Goal: Task Accomplishment & Management: Manage account settings

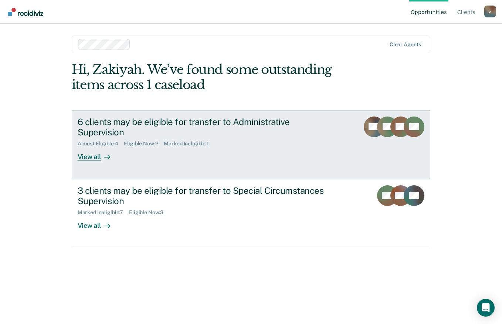
click at [101, 152] on link "6 clients may be eligible for transfer to Administrative Supervision Almost Eli…" at bounding box center [251, 144] width 359 height 69
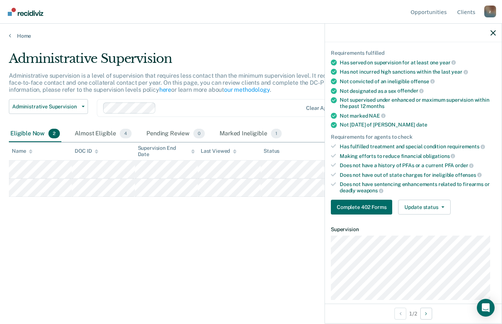
scroll to position [53, 0]
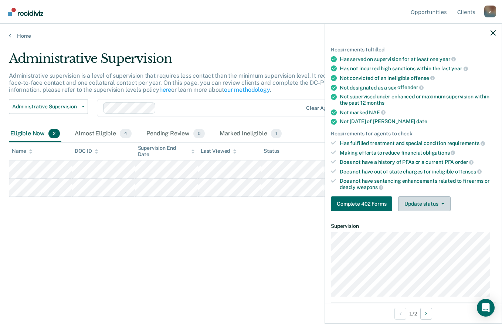
click at [426, 202] on button "Update status" at bounding box center [424, 203] width 52 height 15
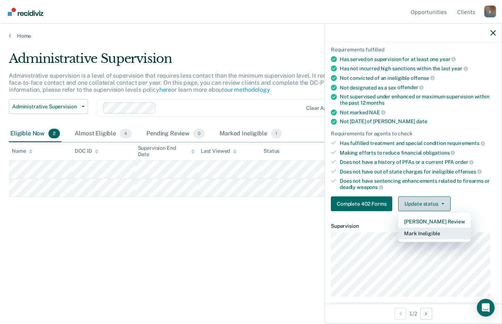
click at [439, 232] on button "Mark Ineligible" at bounding box center [434, 233] width 72 height 12
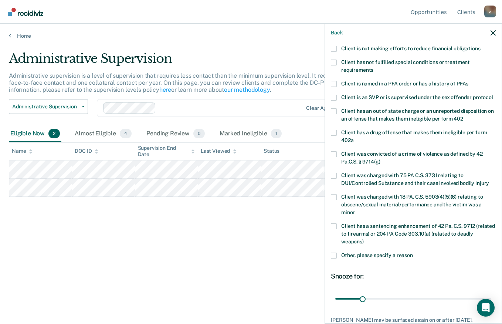
click at [336, 64] on span at bounding box center [334, 63] width 6 height 6
click at [373, 67] on input "Client has not fulfilled special conditions or treatment requirements" at bounding box center [373, 67] width 0 height 0
type input "180"
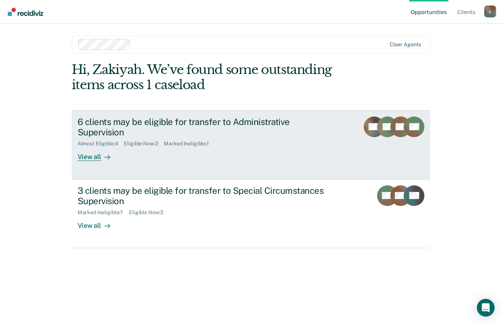
click at [99, 147] on div "View all" at bounding box center [98, 154] width 41 height 14
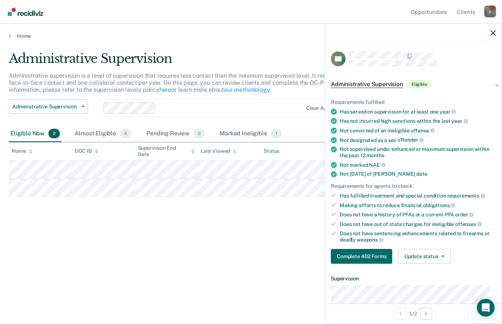
click at [419, 253] on button "Update status" at bounding box center [424, 256] width 52 height 15
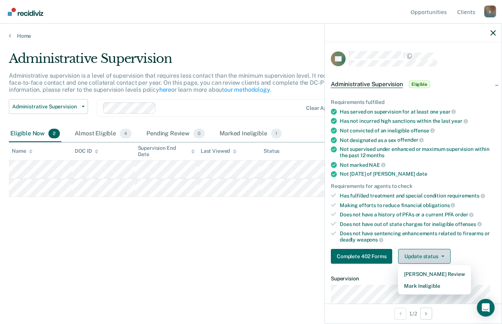
click at [440, 285] on button "Mark Ineligible" at bounding box center [434, 286] width 72 height 12
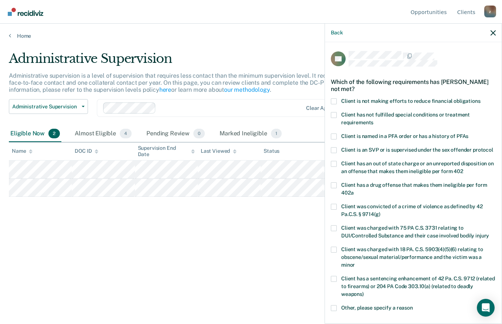
click at [335, 121] on label "Client has not fulfilled special conditions or treatment requirements" at bounding box center [413, 120] width 165 height 16
click at [373, 120] on input "Client has not fulfilled special conditions or treatment requirements" at bounding box center [373, 120] width 0 height 0
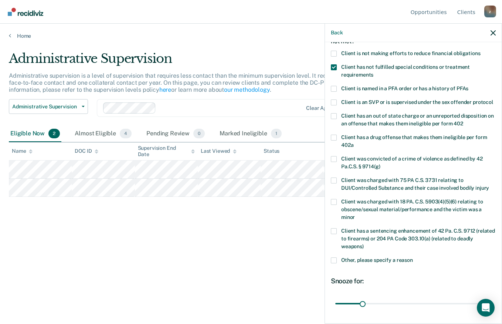
scroll to position [50, 0]
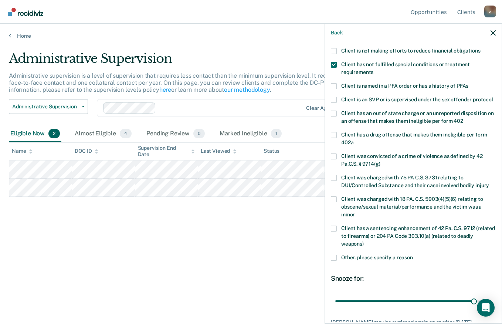
type input "180"
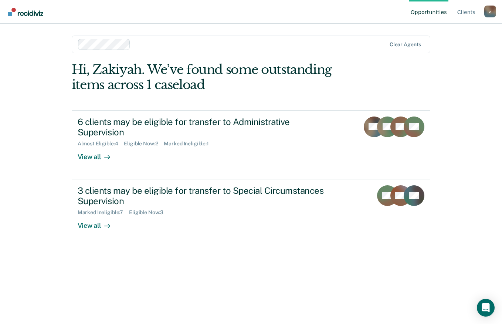
click at [105, 153] on div at bounding box center [105, 157] width 9 height 9
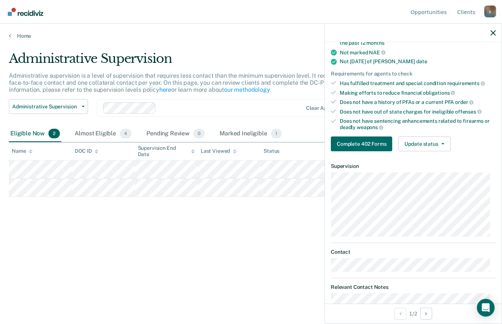
scroll to position [113, 0]
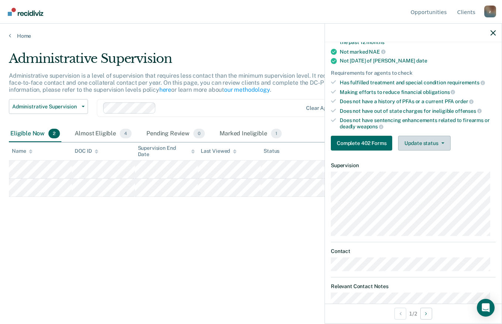
click at [437, 145] on button "Update status" at bounding box center [424, 143] width 52 height 15
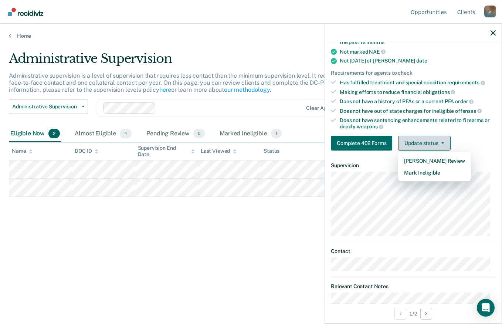
click at [450, 173] on button "Mark Ineligible" at bounding box center [434, 173] width 72 height 12
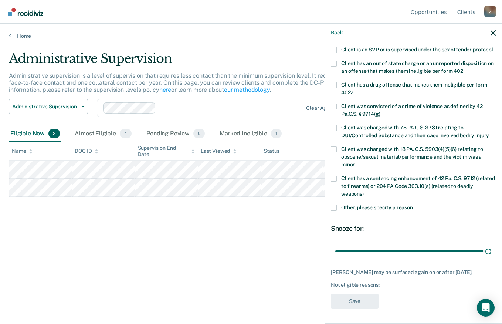
scroll to position [107, 0]
type input "180"
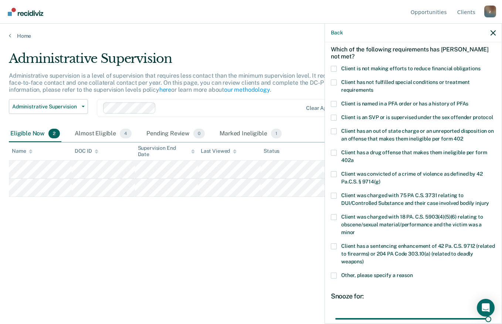
scroll to position [18, 0]
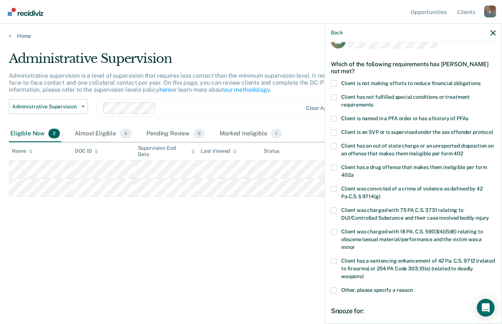
click at [334, 95] on span at bounding box center [334, 97] width 6 height 6
click at [373, 102] on input "Client has not fulfilled special conditions or treatment requirements" at bounding box center [373, 102] width 0 height 0
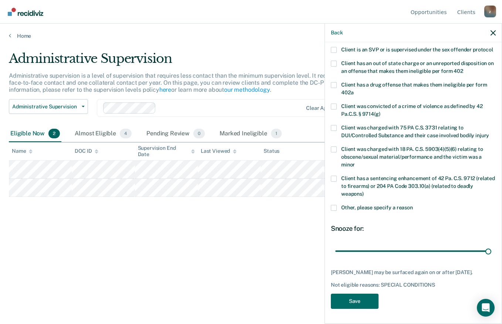
scroll to position [107, 0]
click at [364, 300] on button "Save" at bounding box center [355, 301] width 48 height 15
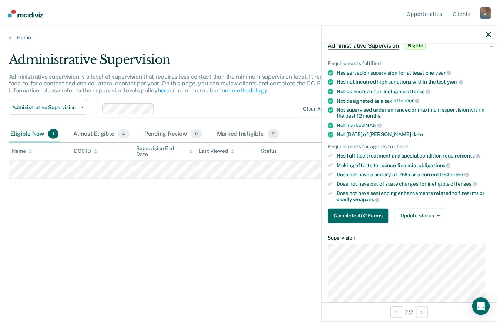
scroll to position [36, 0]
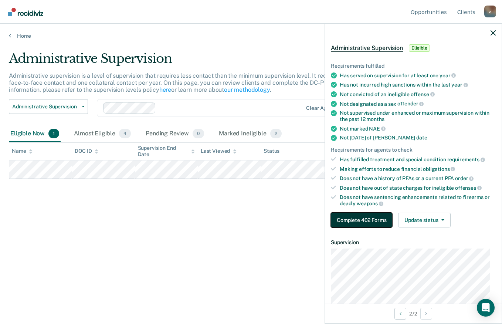
click at [368, 218] on button "Complete 402 Forms" at bounding box center [361, 220] width 61 height 15
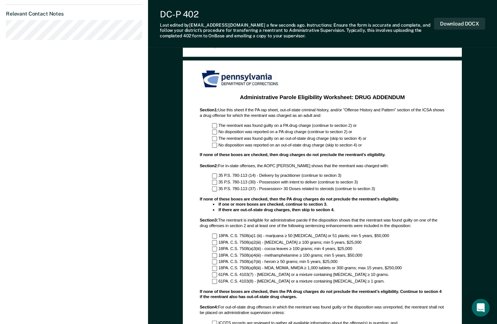
scroll to position [388, 0]
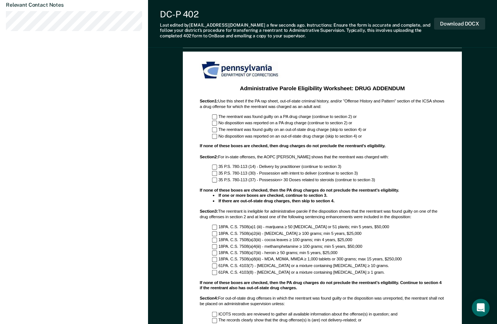
click at [461, 147] on div "Administrative Parole Eligibility Worksheet: DRUG ADDENDUM Section 1 : Use this…" at bounding box center [322, 232] width 279 height 363
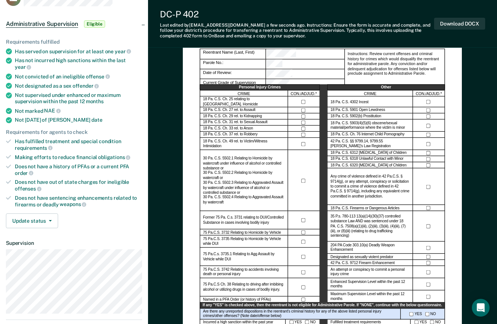
scroll to position [0, 0]
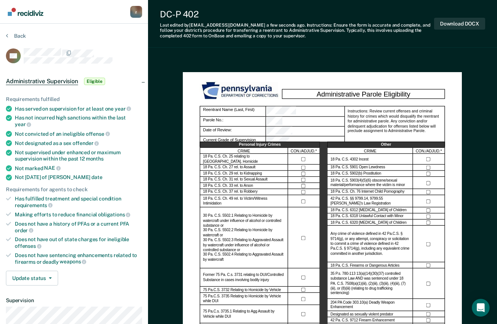
click at [463, 22] on button "Download DOCX" at bounding box center [459, 24] width 51 height 12
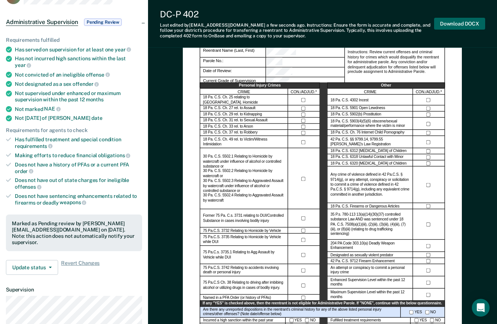
scroll to position [66, 0]
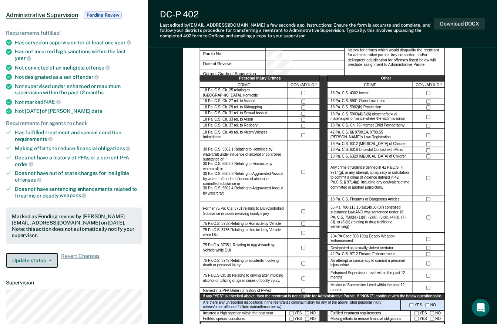
click at [43, 254] on button "Update status" at bounding box center [32, 260] width 52 height 15
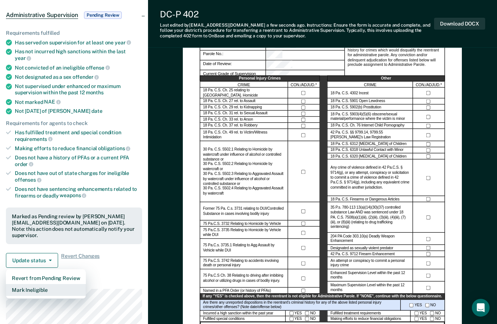
click at [64, 284] on button "Mark Ineligible" at bounding box center [46, 290] width 80 height 12
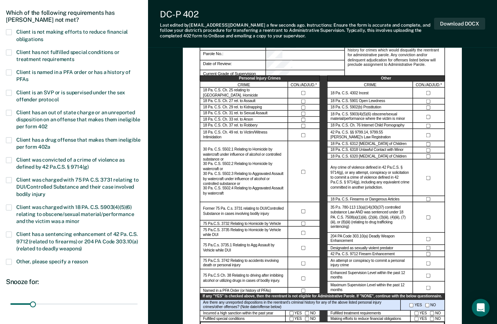
click at [15, 139] on label "Client has a drug offense that makes them ineligible per form 402a" at bounding box center [74, 144] width 136 height 14
click at [50, 144] on input "Client has a drug offense that makes them ineligible per form 402a" at bounding box center [50, 144] width 0 height 0
click at [9, 112] on span at bounding box center [9, 113] width 6 height 6
click at [47, 124] on input "Client has an out of state charge or an unreported disposition on an offense th…" at bounding box center [47, 124] width 0 height 0
click at [9, 139] on span at bounding box center [9, 140] width 6 height 6
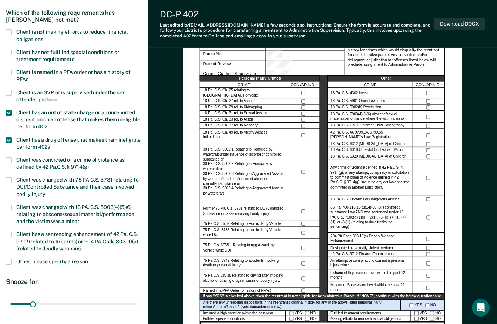
click at [50, 144] on input "Client has a drug offense that makes them ineligible per form 402a" at bounding box center [50, 144] width 0 height 0
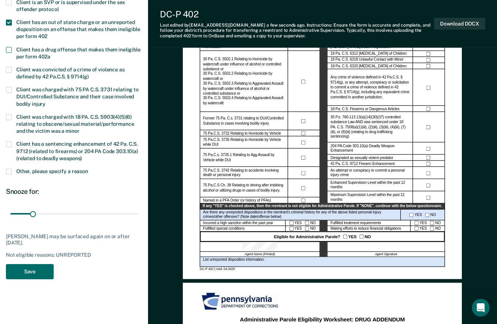
scroll to position [157, 0]
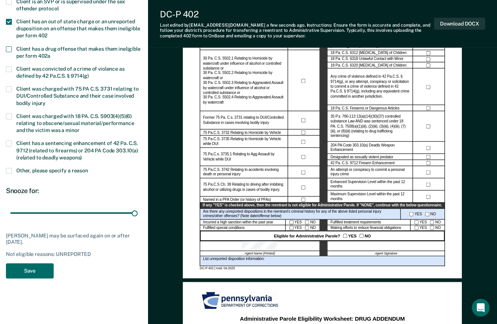
type input "180"
click at [40, 265] on button "Save" at bounding box center [30, 270] width 48 height 15
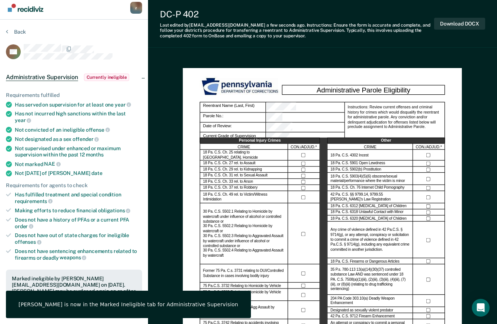
scroll to position [0, 0]
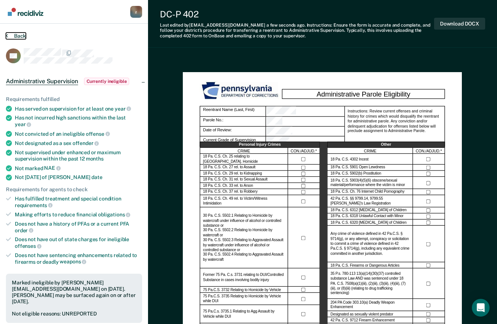
click at [19, 37] on button "Back" at bounding box center [16, 36] width 20 height 7
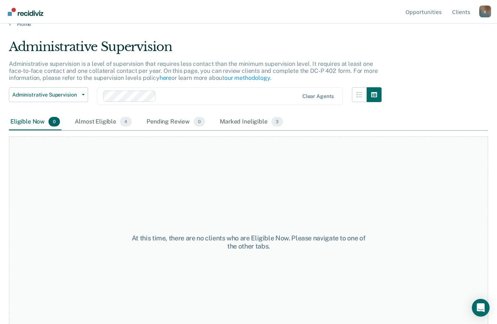
scroll to position [14, 0]
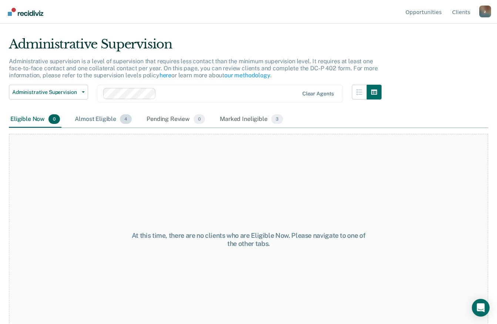
click at [101, 117] on div "Almost Eligible 4" at bounding box center [103, 119] width 60 height 16
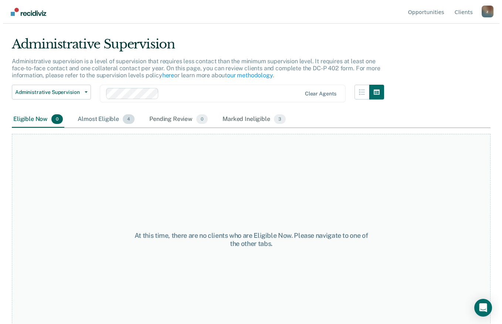
scroll to position [0, 0]
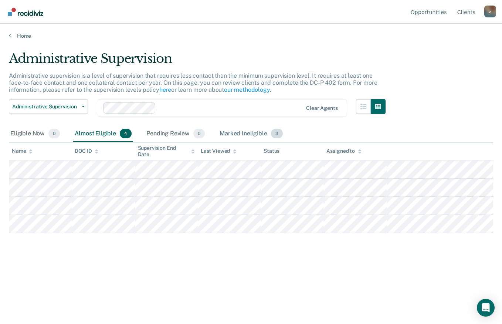
click at [251, 136] on div "Marked Ineligible 3" at bounding box center [251, 134] width 66 height 16
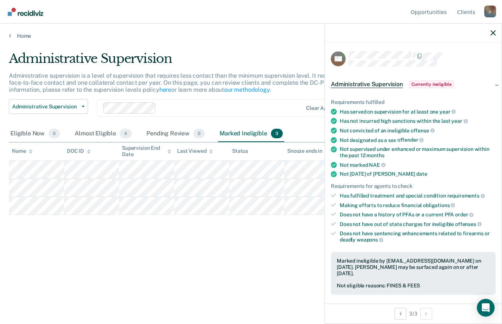
scroll to position [82, 0]
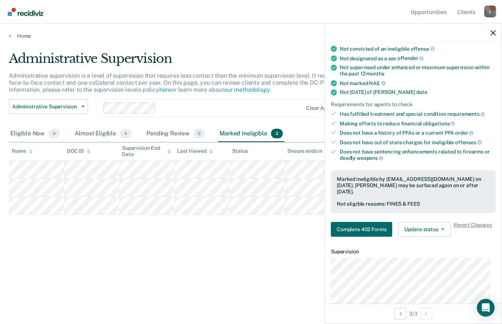
click at [263, 268] on div "Administrative Supervision Administrative supervision is a level of supervision…" at bounding box center [251, 171] width 484 height 241
click at [35, 139] on div "Eligible Now 0" at bounding box center [35, 134] width 53 height 16
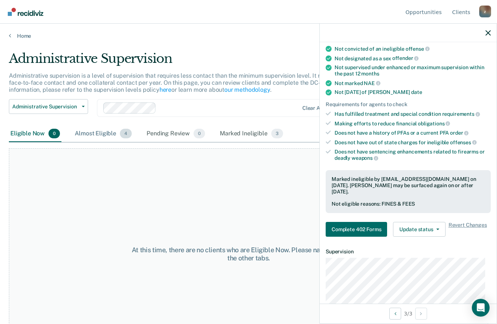
click at [104, 135] on div "Almost Eligible 4" at bounding box center [103, 134] width 60 height 16
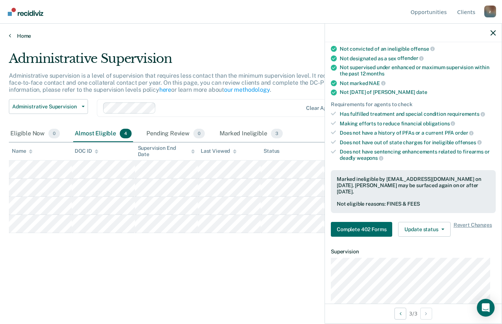
click at [24, 37] on link "Home" at bounding box center [251, 36] width 484 height 7
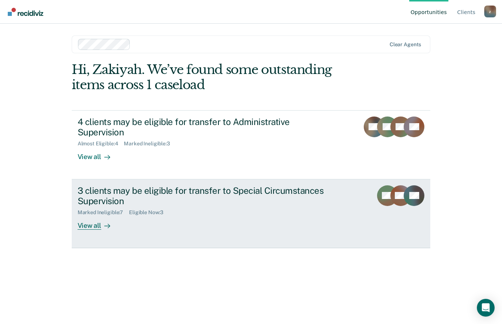
click at [103, 222] on div at bounding box center [105, 226] width 9 height 9
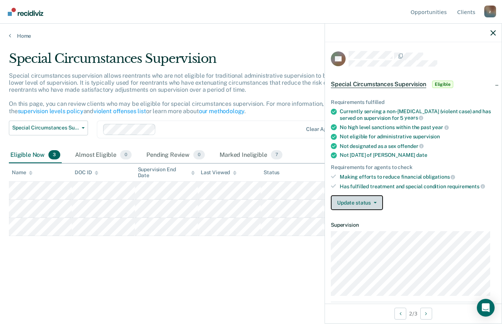
click at [374, 196] on button "Update status" at bounding box center [357, 202] width 52 height 15
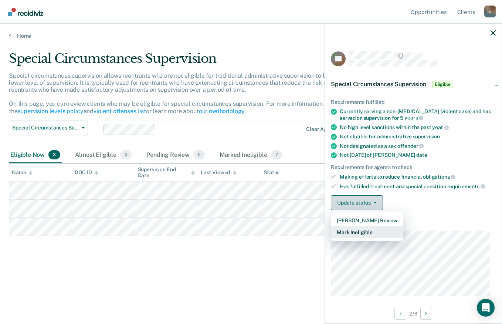
click at [379, 229] on button "Mark Ineligible" at bounding box center [367, 232] width 72 height 12
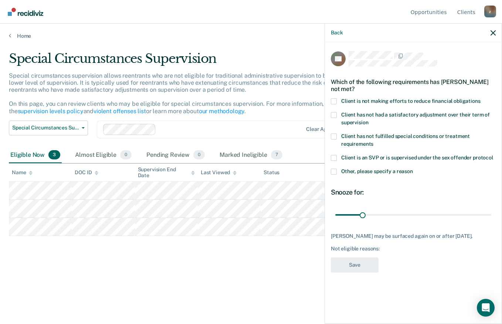
click at [335, 113] on span at bounding box center [334, 115] width 6 height 6
click at [368, 120] on input "Client has not had a satisfactory adjustment over their term of supervision" at bounding box center [368, 120] width 0 height 0
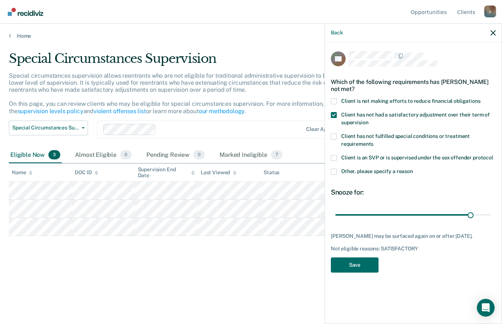
type input "180"
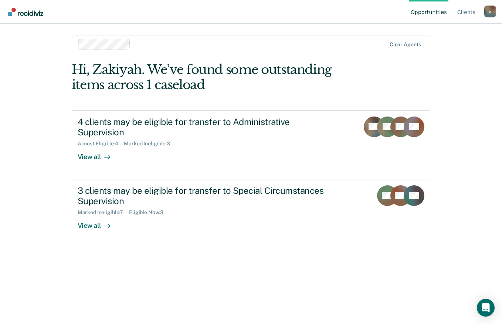
click at [96, 218] on div "View all" at bounding box center [98, 223] width 41 height 14
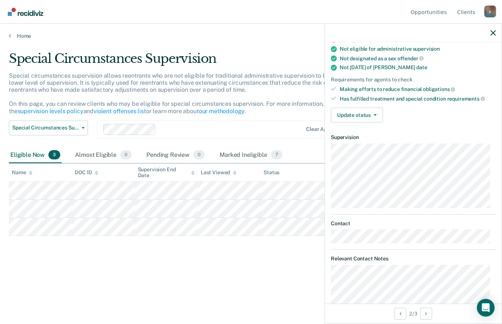
scroll to position [91, 0]
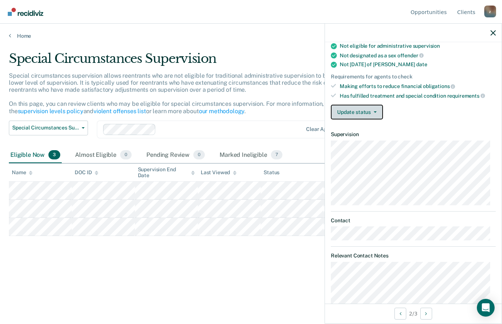
click at [370, 112] on button "Update status" at bounding box center [357, 112] width 52 height 15
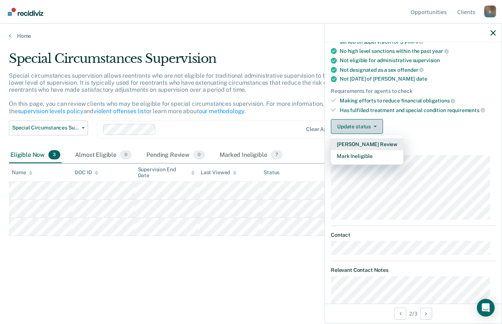
scroll to position [71, 0]
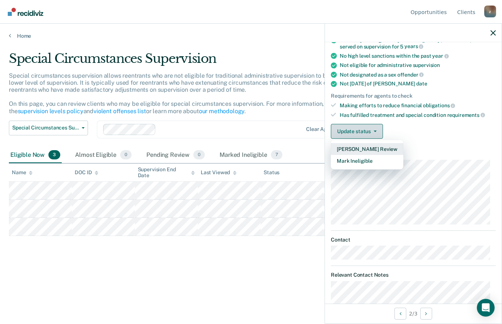
click at [393, 164] on button "Mark Ineligible" at bounding box center [367, 161] width 72 height 12
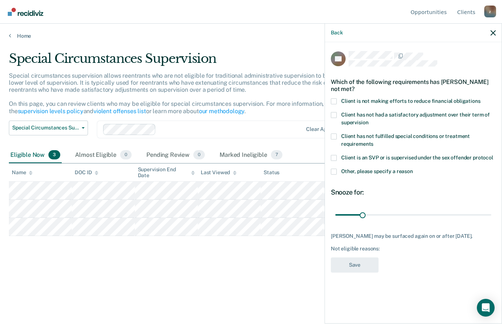
click at [438, 118] on label "Client has not had a satisfactory adjustment over their term of supervision" at bounding box center [413, 120] width 165 height 16
click at [368, 120] on input "Client has not had a satisfactory adjustment over their term of supervision" at bounding box center [368, 120] width 0 height 0
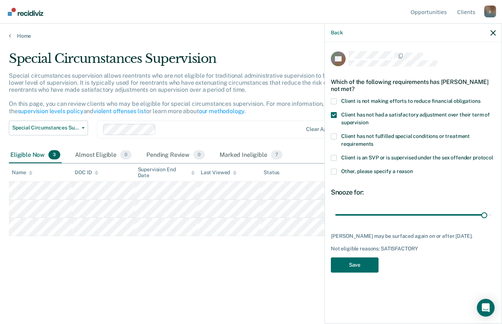
type input "175"
click at [371, 265] on button "Save" at bounding box center [355, 264] width 48 height 15
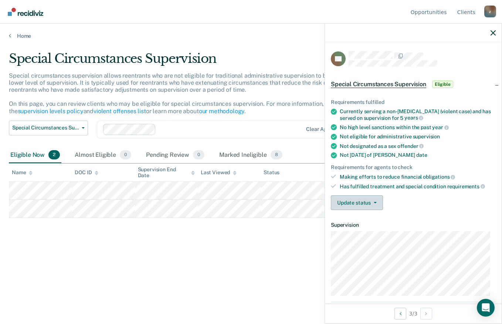
click at [373, 195] on button "Update status" at bounding box center [357, 202] width 52 height 15
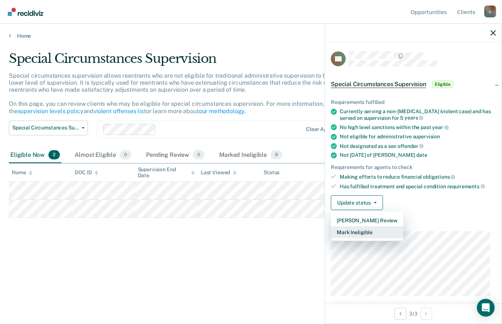
click at [380, 235] on button "Mark Ineligible" at bounding box center [367, 232] width 72 height 12
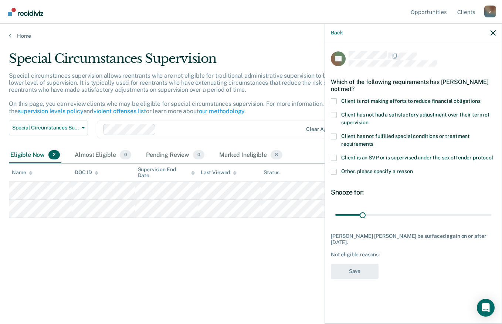
click at [335, 99] on span at bounding box center [334, 101] width 6 height 6
click at [481, 98] on input "Client is not making efforts to reduce financial obligations" at bounding box center [481, 98] width 0 height 0
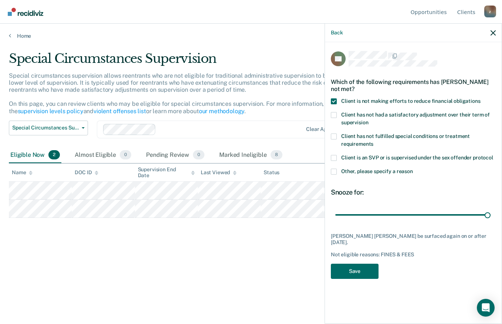
type input "180"
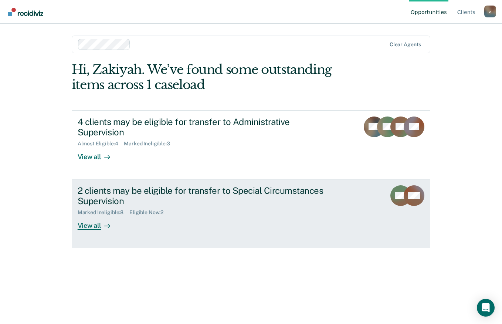
click at [99, 217] on div "View all" at bounding box center [98, 223] width 41 height 14
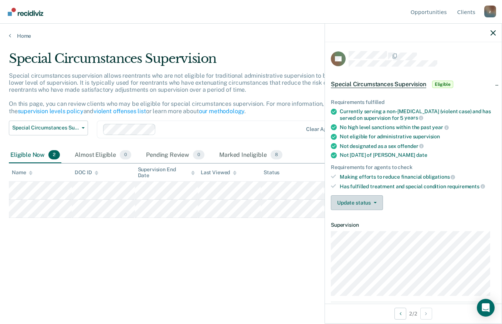
click at [374, 202] on icon "button" at bounding box center [375, 202] width 3 height 1
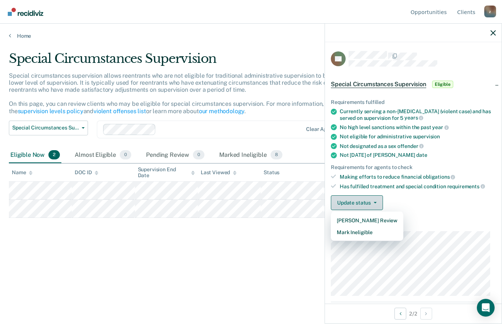
click at [378, 233] on button "Mark Ineligible" at bounding box center [367, 232] width 72 height 12
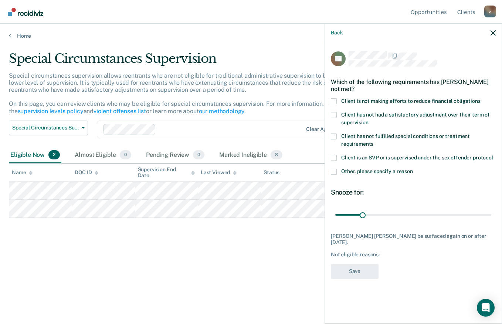
click at [335, 102] on span at bounding box center [334, 101] width 6 height 6
click at [481, 98] on input "Client is not making efforts to reduce financial obligations" at bounding box center [481, 98] width 0 height 0
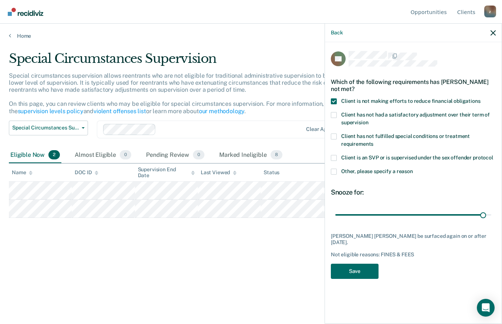
type input "174"
click at [371, 264] on button "Save" at bounding box center [355, 271] width 48 height 15
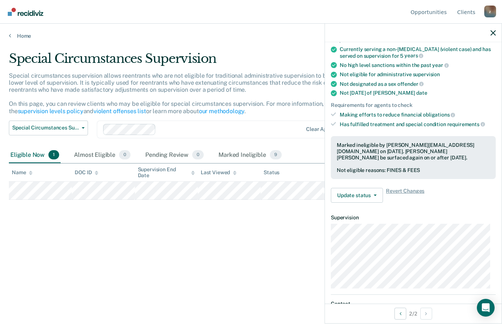
scroll to position [62, 0]
click at [375, 195] on icon "button" at bounding box center [375, 195] width 3 height 1
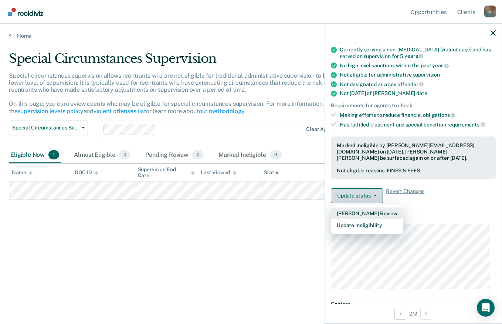
click at [386, 212] on button "[PERSON_NAME] Review" at bounding box center [367, 213] width 72 height 12
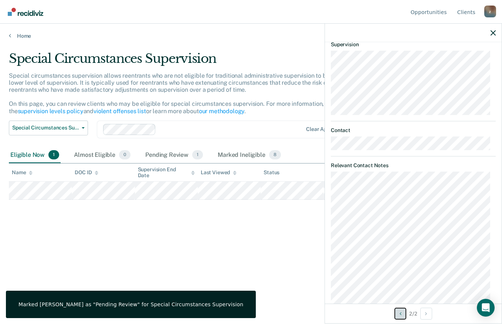
click at [400, 314] on icon "Previous Opportunity" at bounding box center [401, 313] width 2 height 5
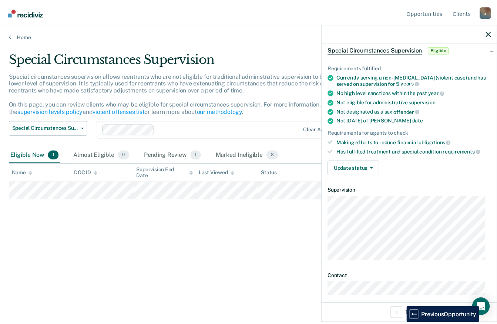
scroll to position [33, 0]
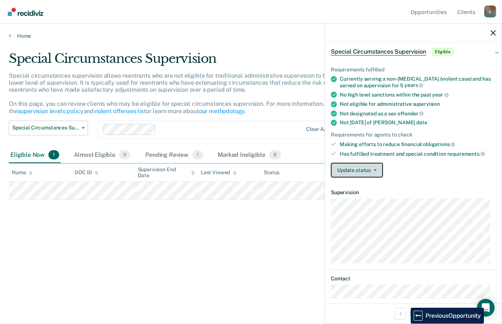
click at [374, 169] on icon "button" at bounding box center [375, 169] width 3 height 1
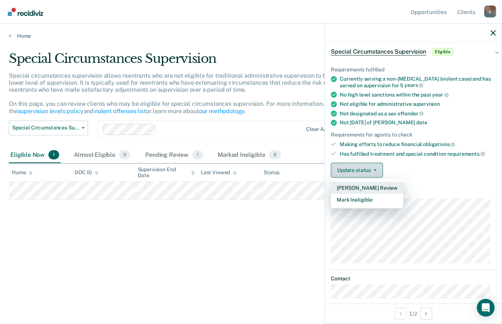
click at [390, 187] on button "[PERSON_NAME] Review" at bounding box center [367, 188] width 72 height 12
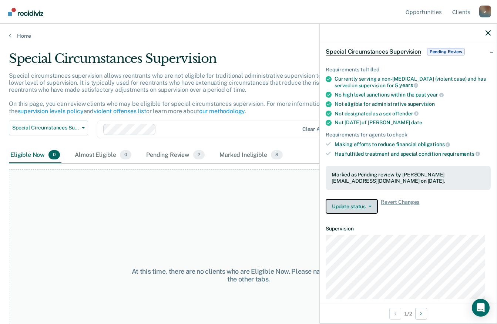
click at [27, 37] on link "Home" at bounding box center [248, 36] width 479 height 7
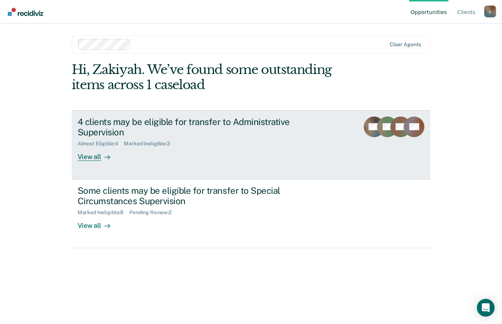
click at [103, 153] on div at bounding box center [105, 157] width 9 height 9
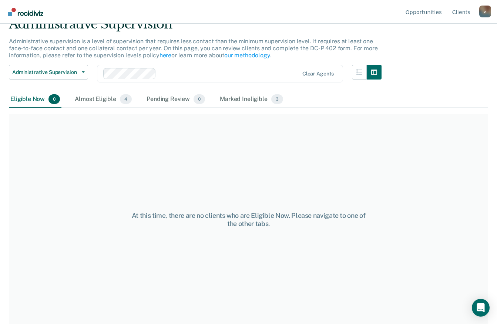
scroll to position [35, 0]
click at [97, 98] on div "Almost Eligible 4" at bounding box center [103, 99] width 60 height 16
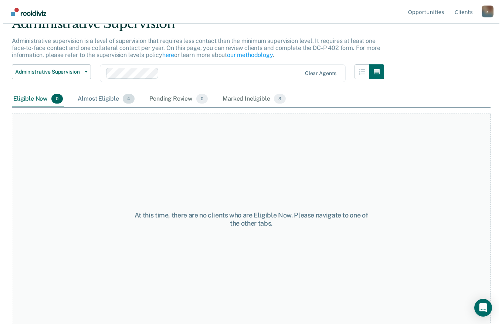
scroll to position [0, 0]
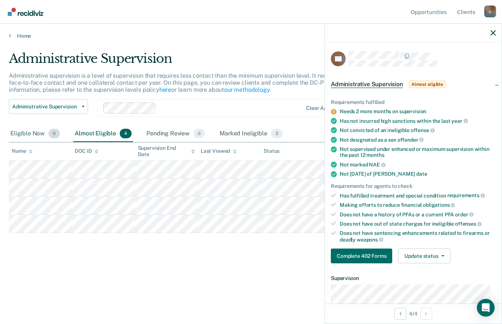
click at [32, 135] on div "Eligible Now 0" at bounding box center [35, 134] width 53 height 16
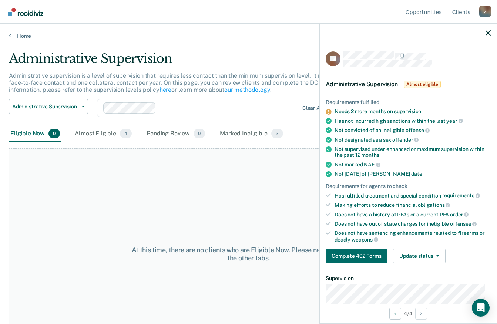
click at [23, 36] on link "Home" at bounding box center [248, 36] width 479 height 7
